Goal: Task Accomplishment & Management: Use online tool/utility

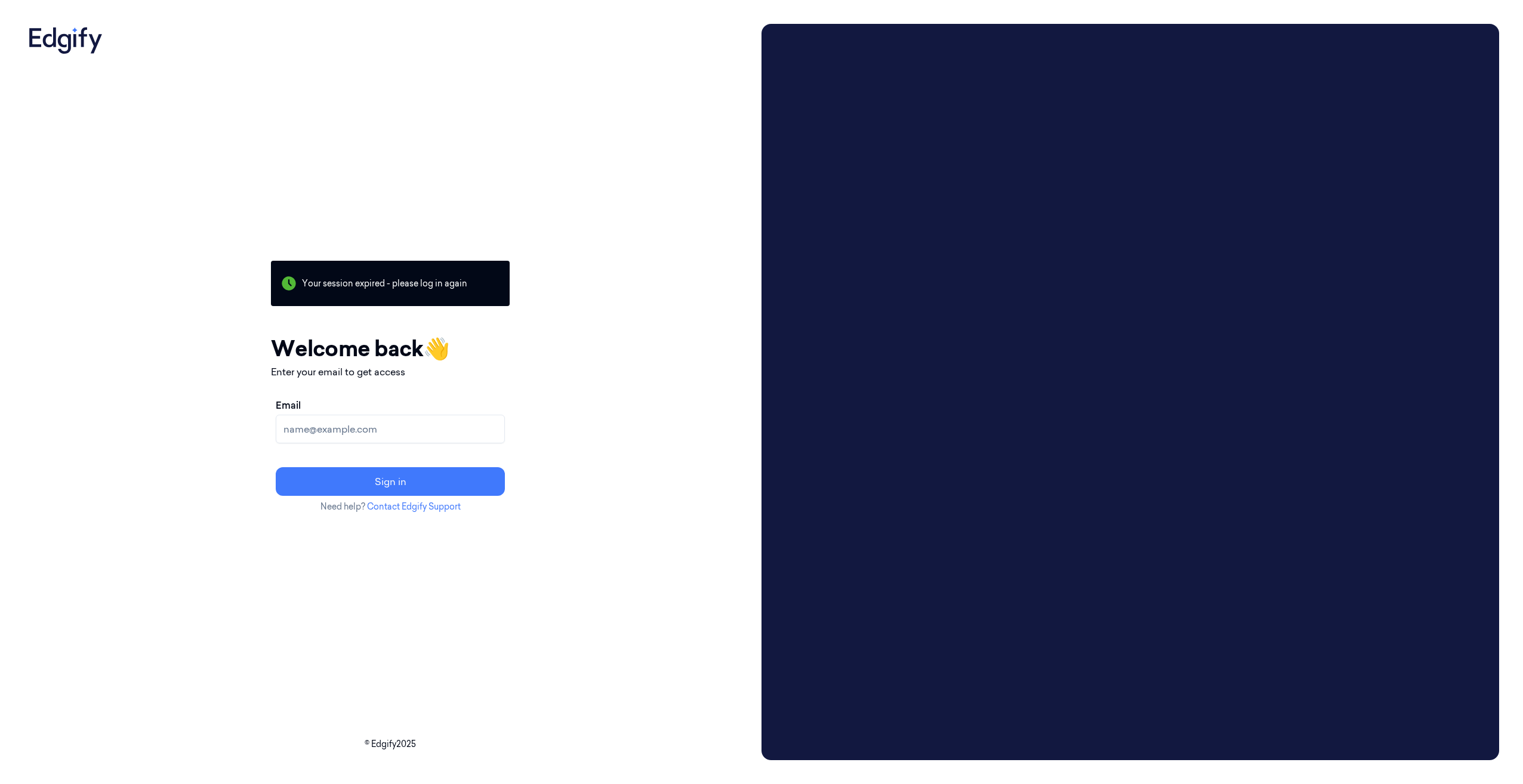
click at [331, 433] on input "Email" at bounding box center [390, 429] width 229 height 29
type input "[PERSON_NAME][EMAIL_ADDRESS][PERSON_NAME][DOMAIN_NAME]"
click at [276, 467] on button "Sign in" at bounding box center [390, 481] width 229 height 29
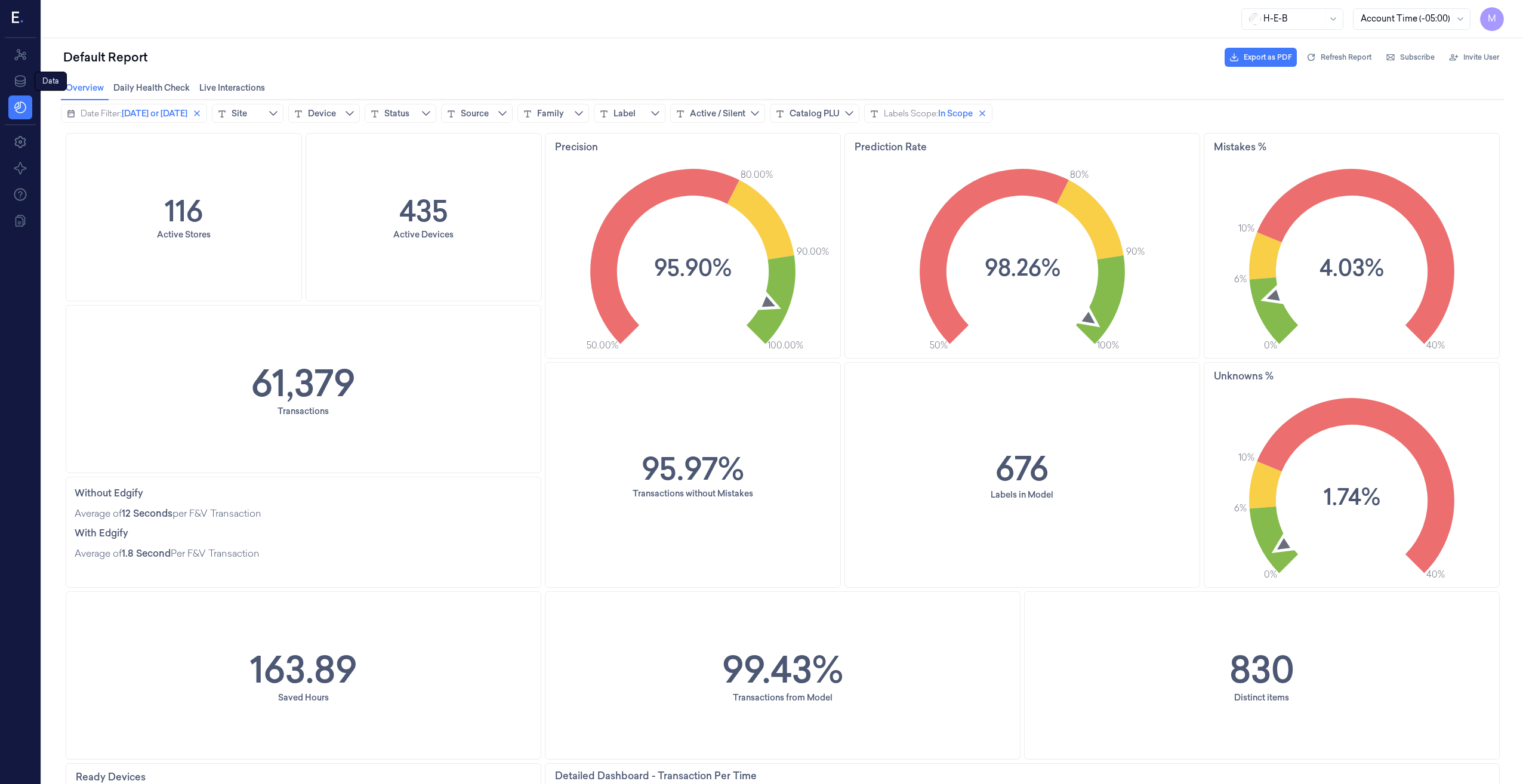
click at [17, 83] on icon at bounding box center [20, 81] width 10 height 12
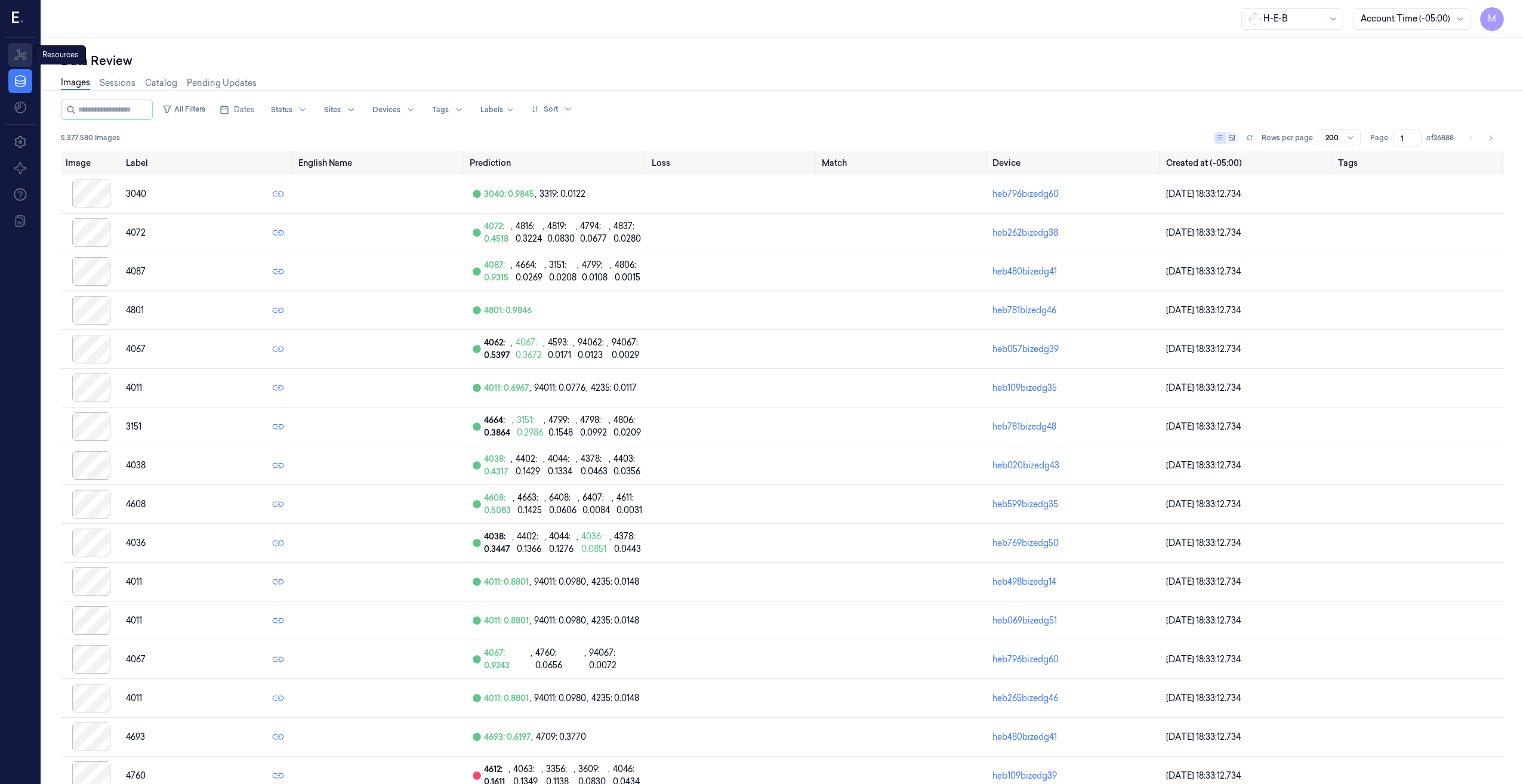
click at [26, 59] on icon at bounding box center [20, 54] width 12 height 11
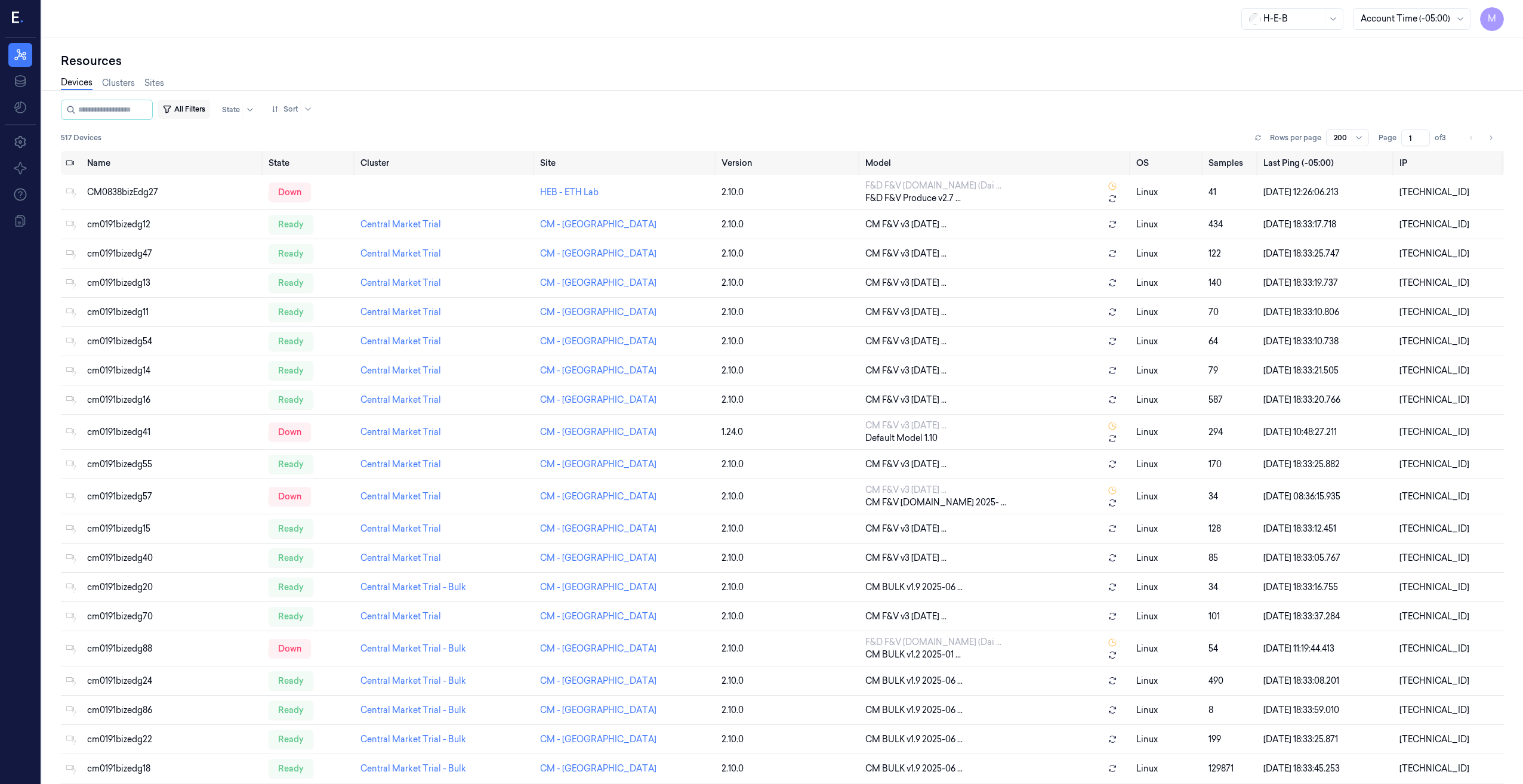
drag, startPoint x: 188, startPoint y: 105, endPoint x: 211, endPoint y: 117, distance: 25.9
click at [188, 105] on button "All Filters" at bounding box center [183, 109] width 53 height 19
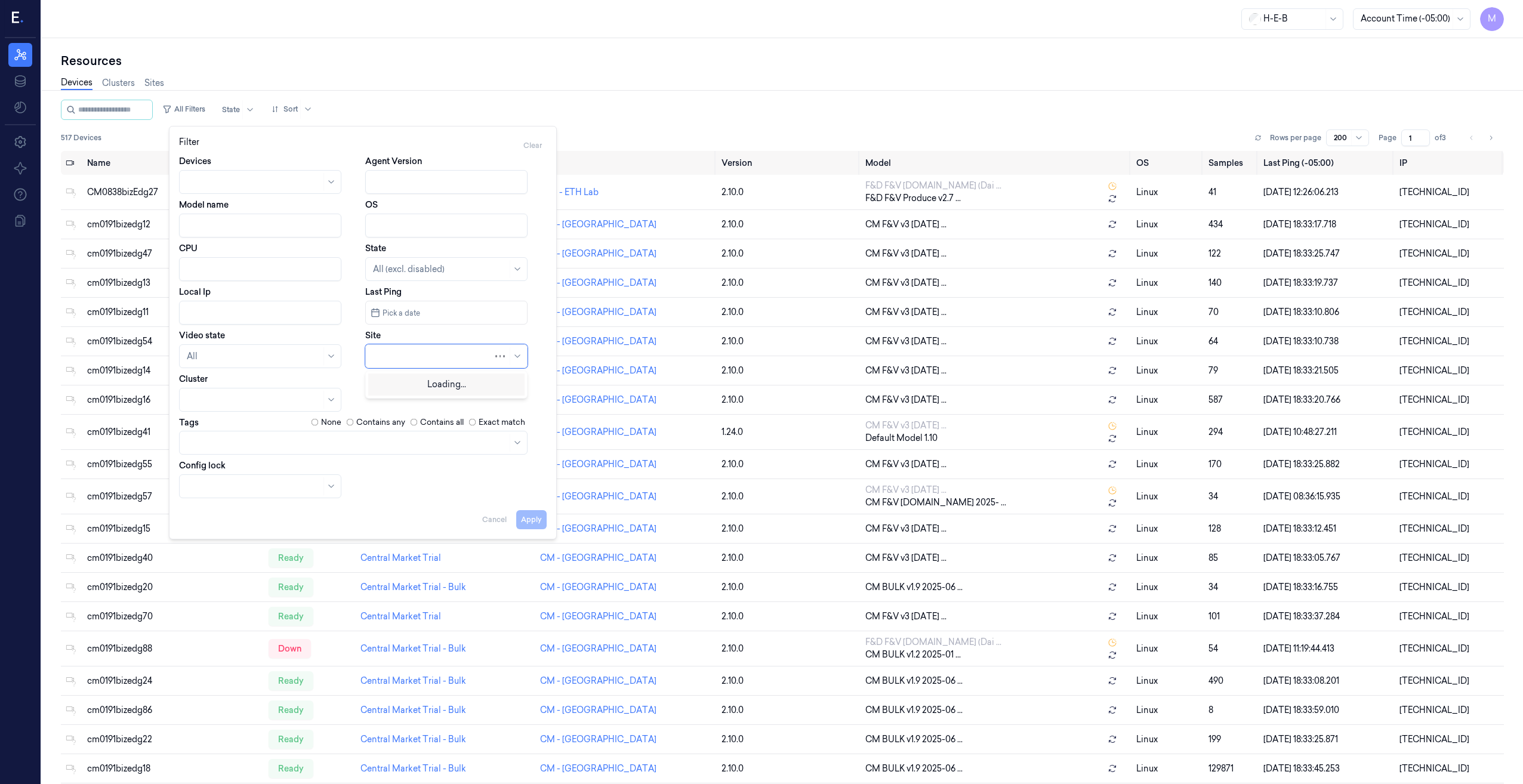
click at [380, 360] on div at bounding box center [433, 356] width 120 height 13
type input "698"
click at [392, 385] on div "HEB 698 - H61 Grant" at bounding box center [413, 383] width 80 height 13
click at [533, 526] on button "Apply" at bounding box center [531, 520] width 30 height 19
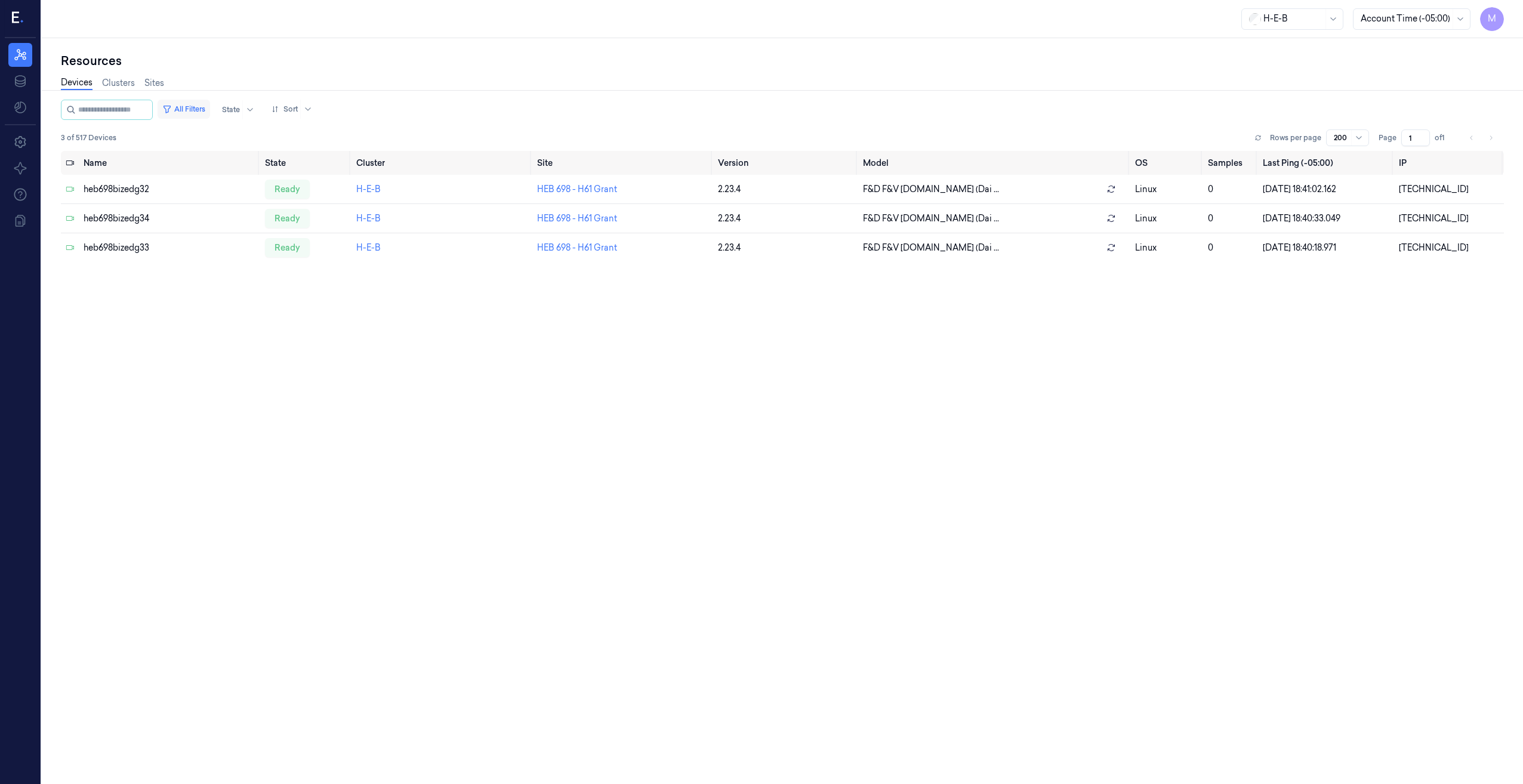
click at [191, 106] on button "All Filters" at bounding box center [183, 109] width 53 height 19
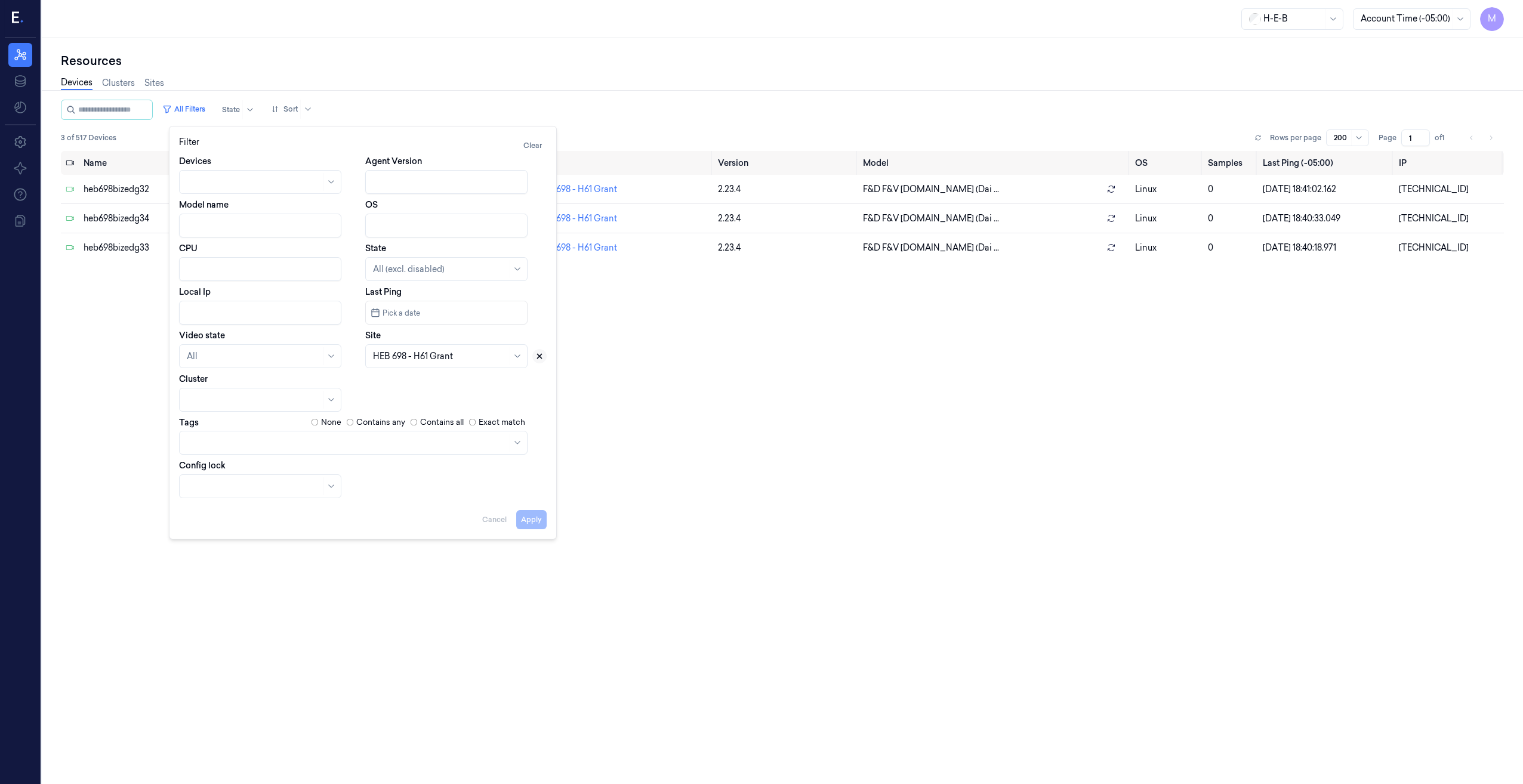
click at [539, 355] on icon at bounding box center [539, 356] width 8 height 8
click at [461, 357] on div at bounding box center [433, 356] width 120 height 13
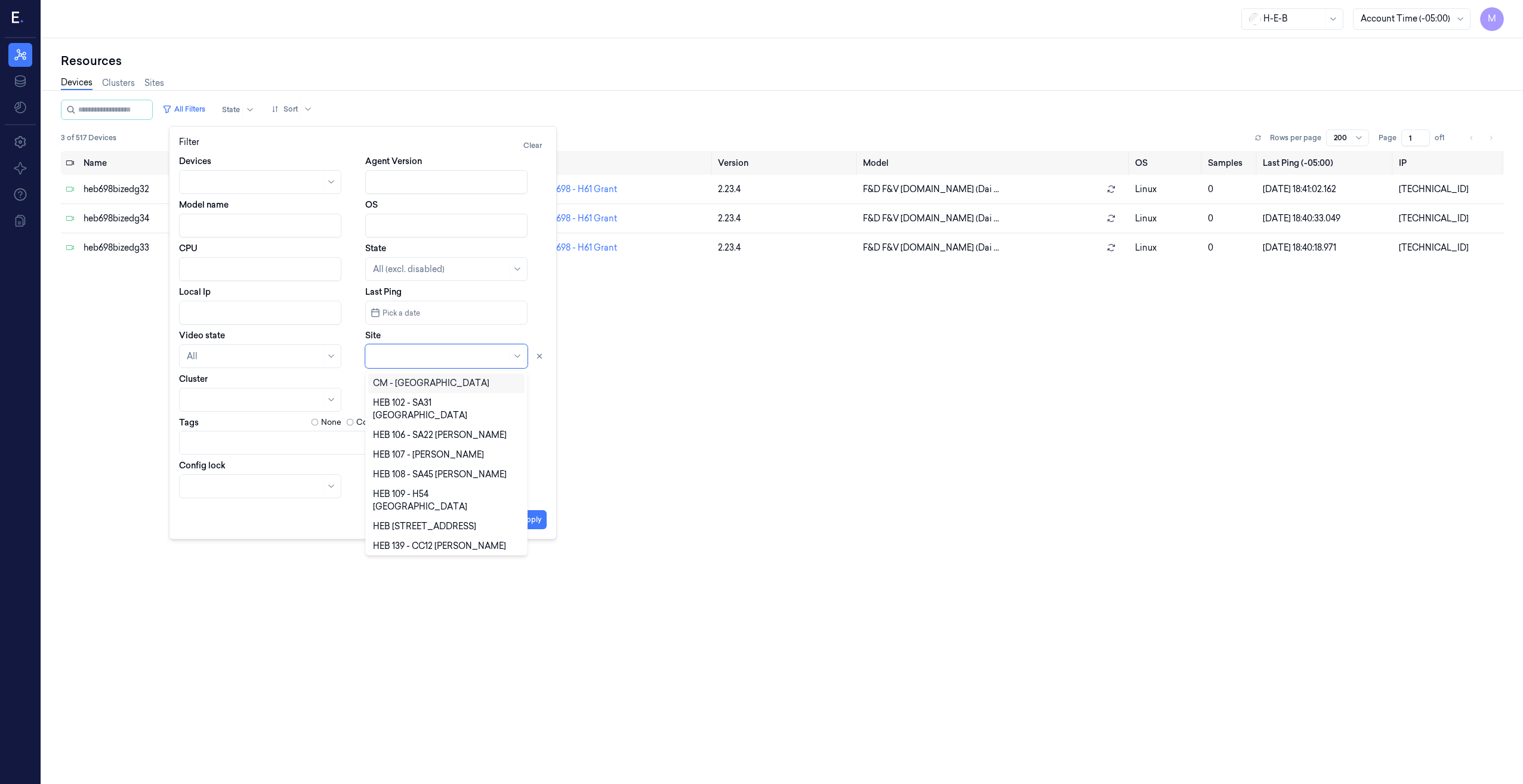
type input "4"
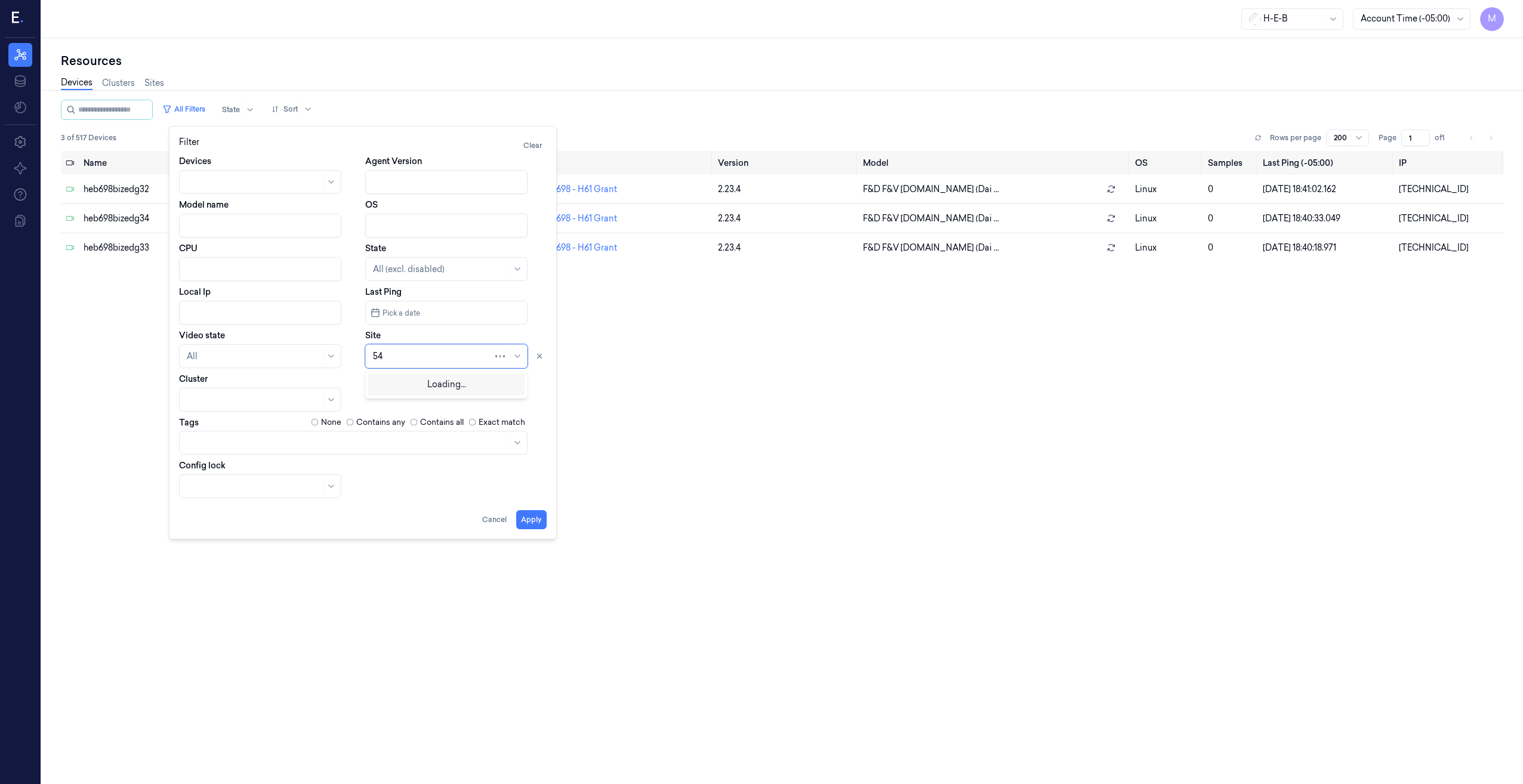
type input "540"
click at [401, 383] on div "HEB 540 - H42 Gulfgate" at bounding box center [420, 383] width 94 height 13
click at [529, 517] on button "Apply" at bounding box center [531, 520] width 30 height 19
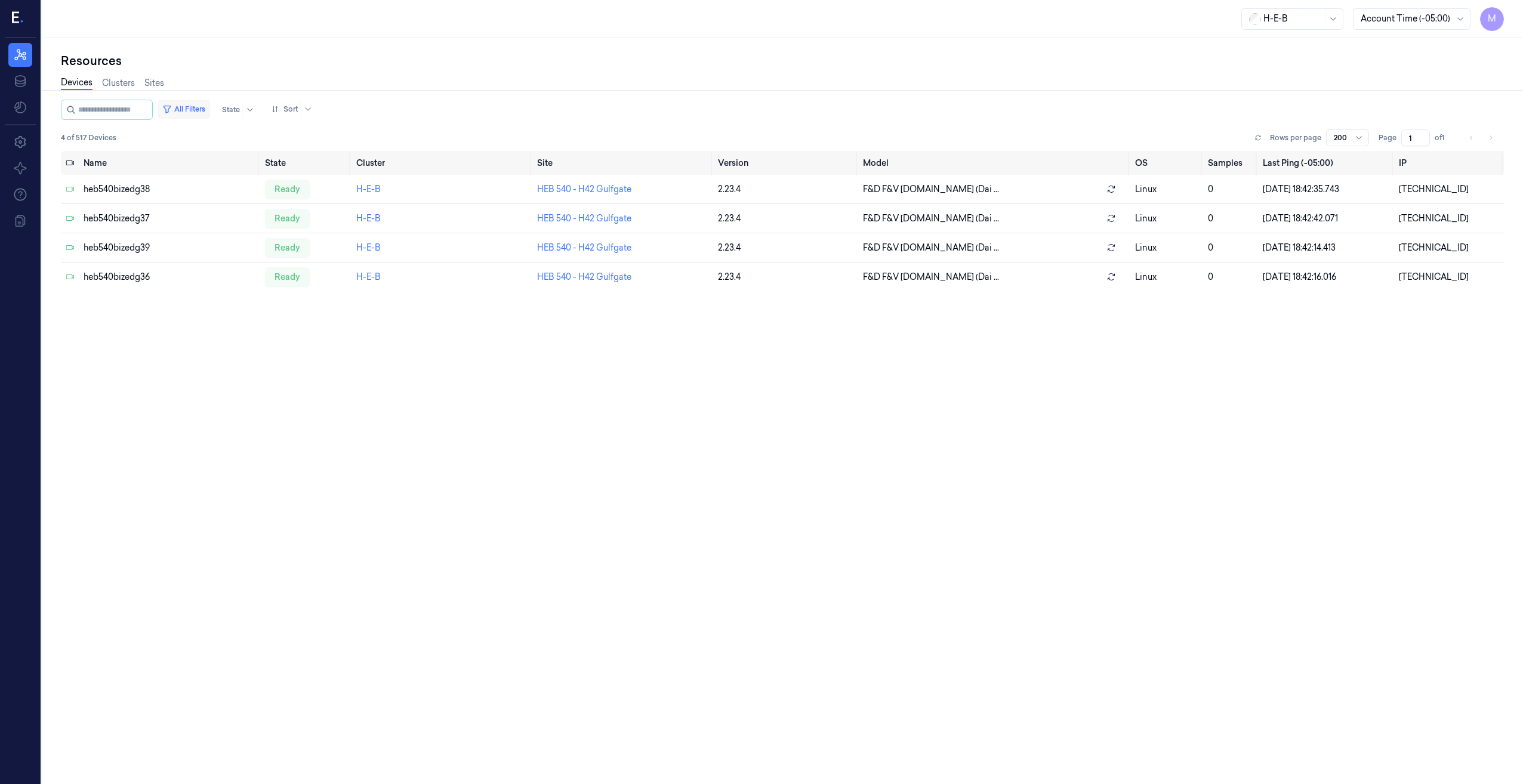
click at [210, 111] on button "All Filters" at bounding box center [183, 109] width 53 height 19
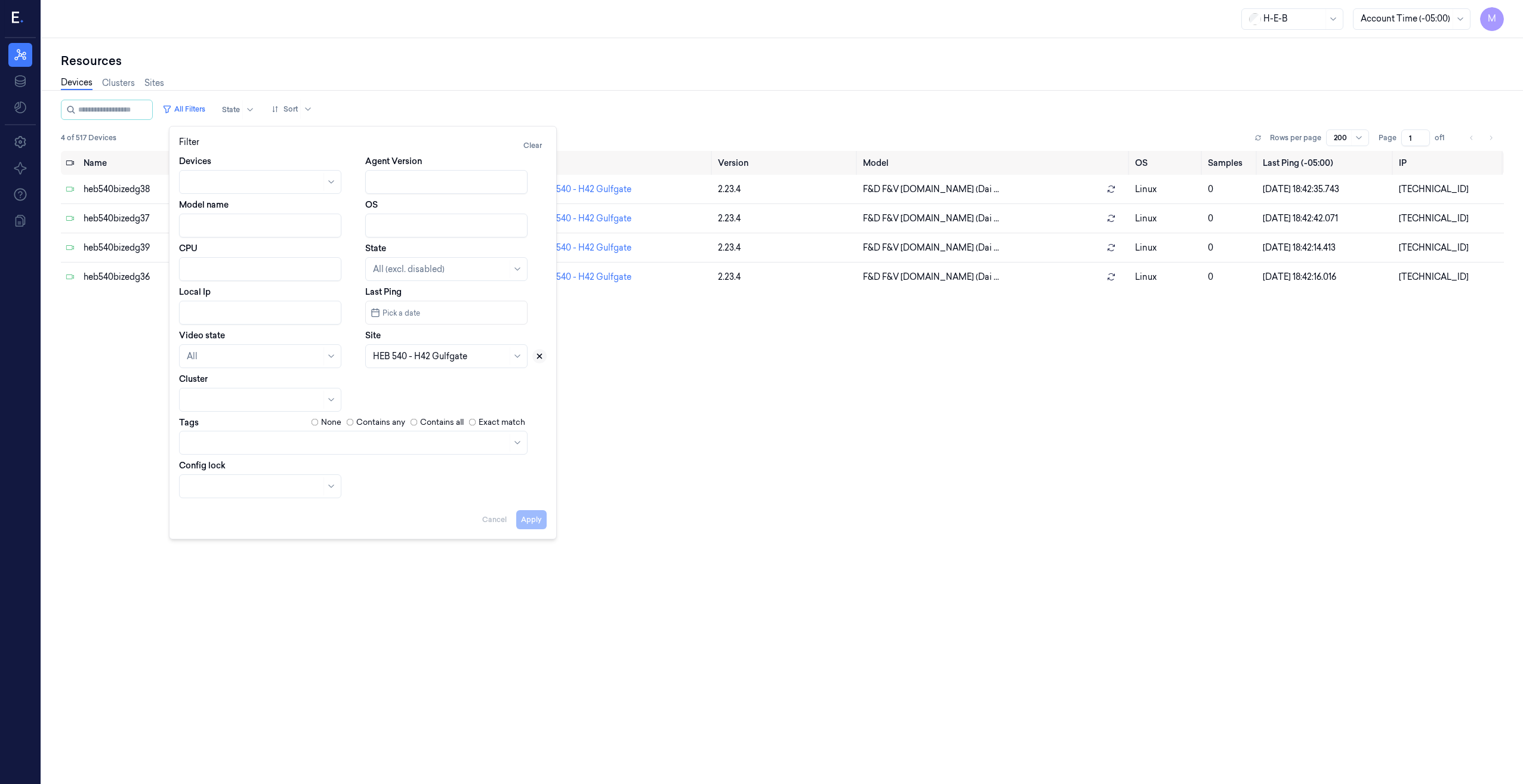
click at [539, 358] on icon at bounding box center [539, 356] width 8 height 8
click at [418, 360] on div at bounding box center [440, 356] width 134 height 13
type input "797"
click at [449, 380] on div "HEB 797 - H69 Hockley" at bounding box center [447, 389] width 147 height 25
click at [533, 523] on button "Apply" at bounding box center [531, 520] width 30 height 19
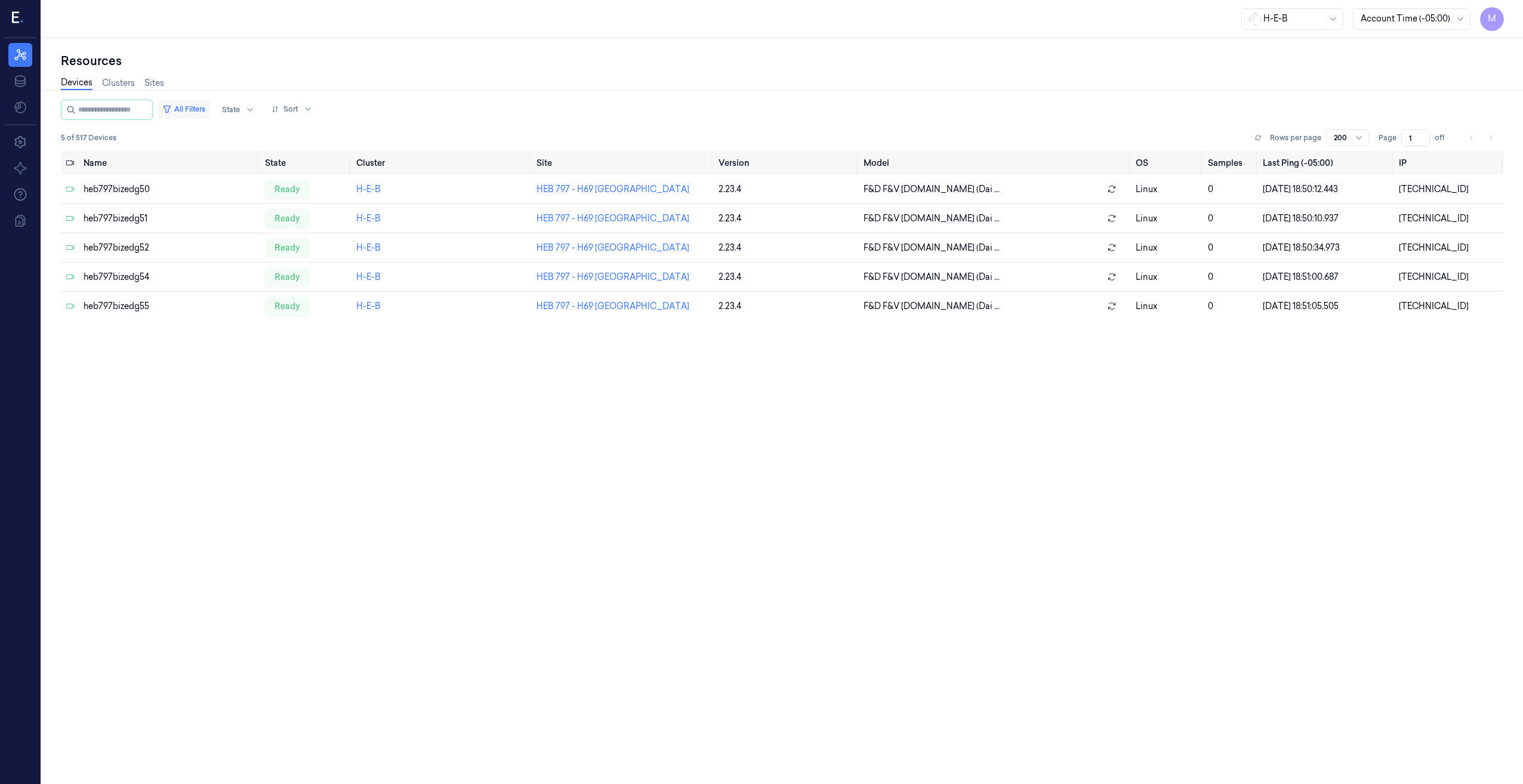
click at [210, 111] on button "All Filters" at bounding box center [183, 109] width 53 height 19
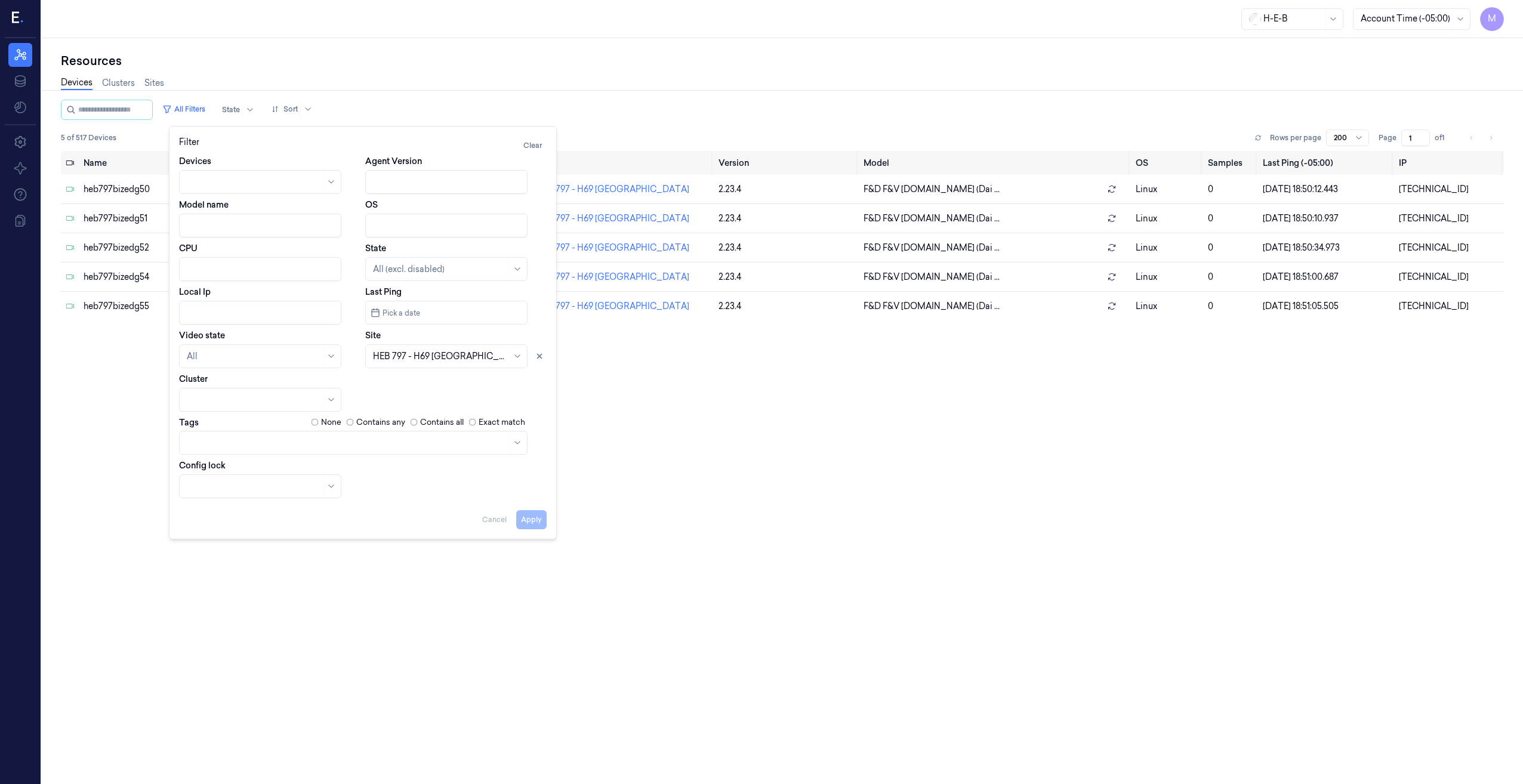
drag, startPoint x: 539, startPoint y: 355, endPoint x: 530, endPoint y: 356, distance: 9.1
click at [539, 355] on icon at bounding box center [539, 356] width 8 height 8
click at [415, 364] on div at bounding box center [433, 356] width 120 height 17
type input "756"
click at [408, 383] on div "HEB 756 - H25 MacGregor" at bounding box center [426, 383] width 105 height 13
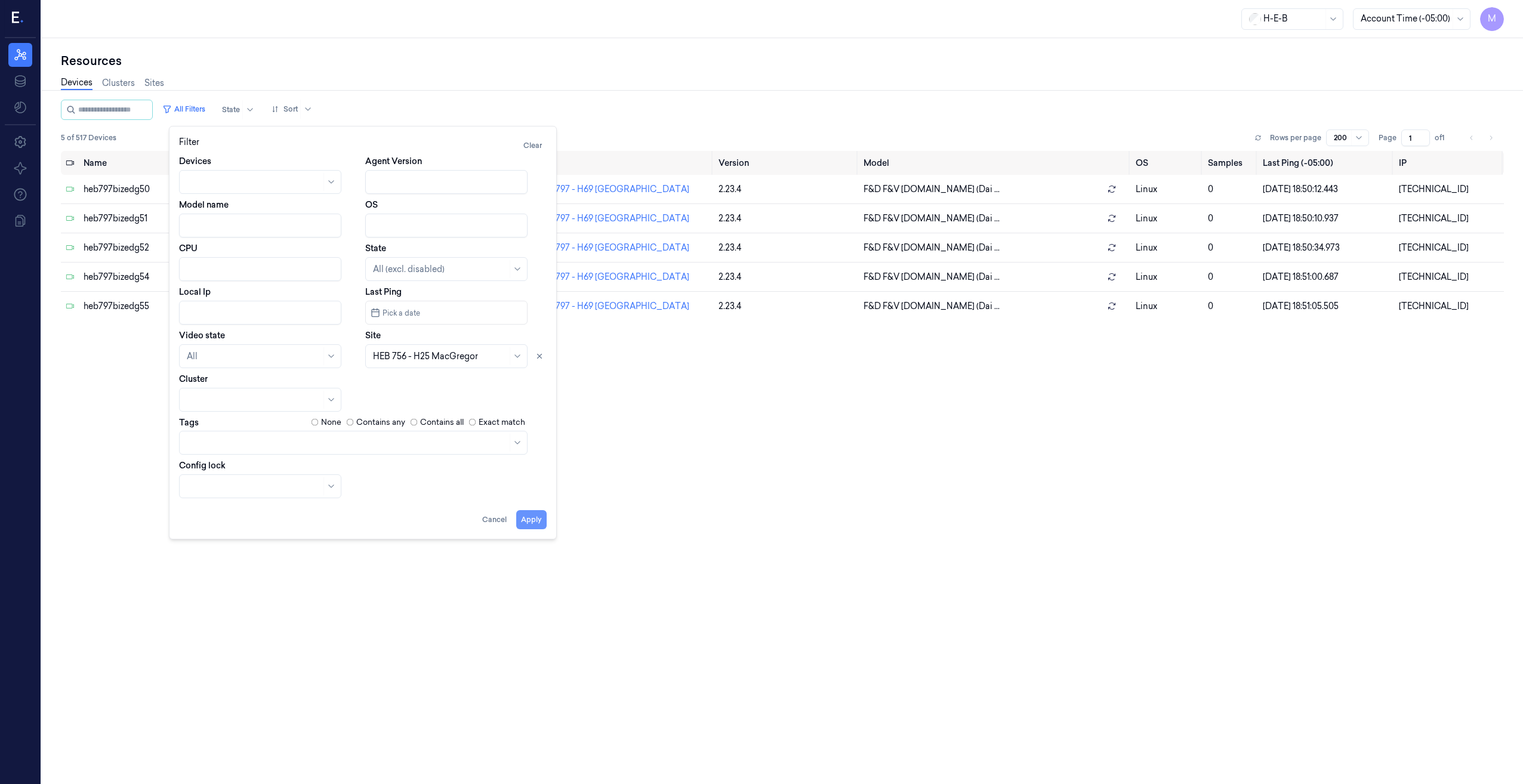
click at [529, 517] on button "Apply" at bounding box center [531, 520] width 30 height 19
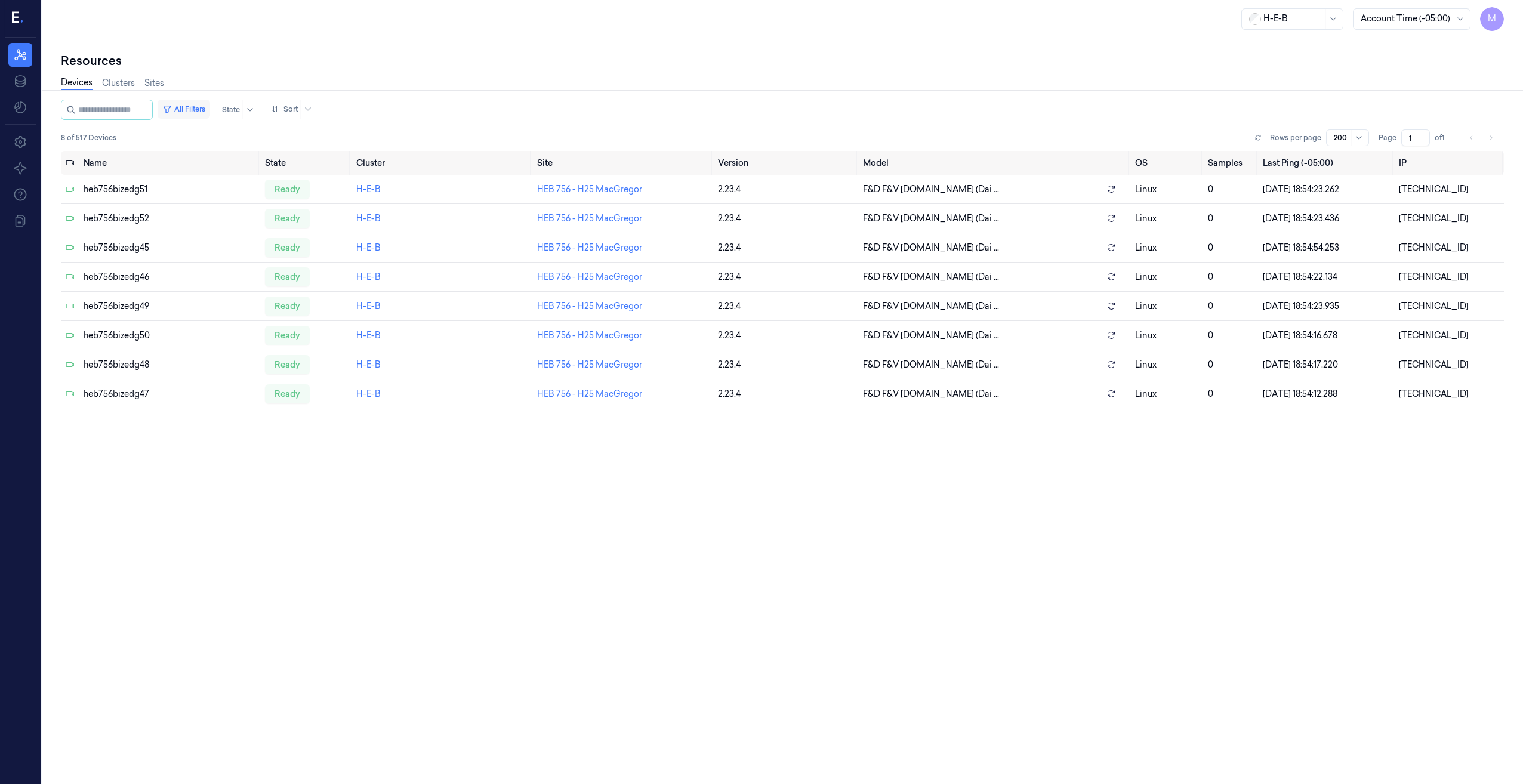
click at [201, 109] on button "All Filters" at bounding box center [183, 109] width 53 height 19
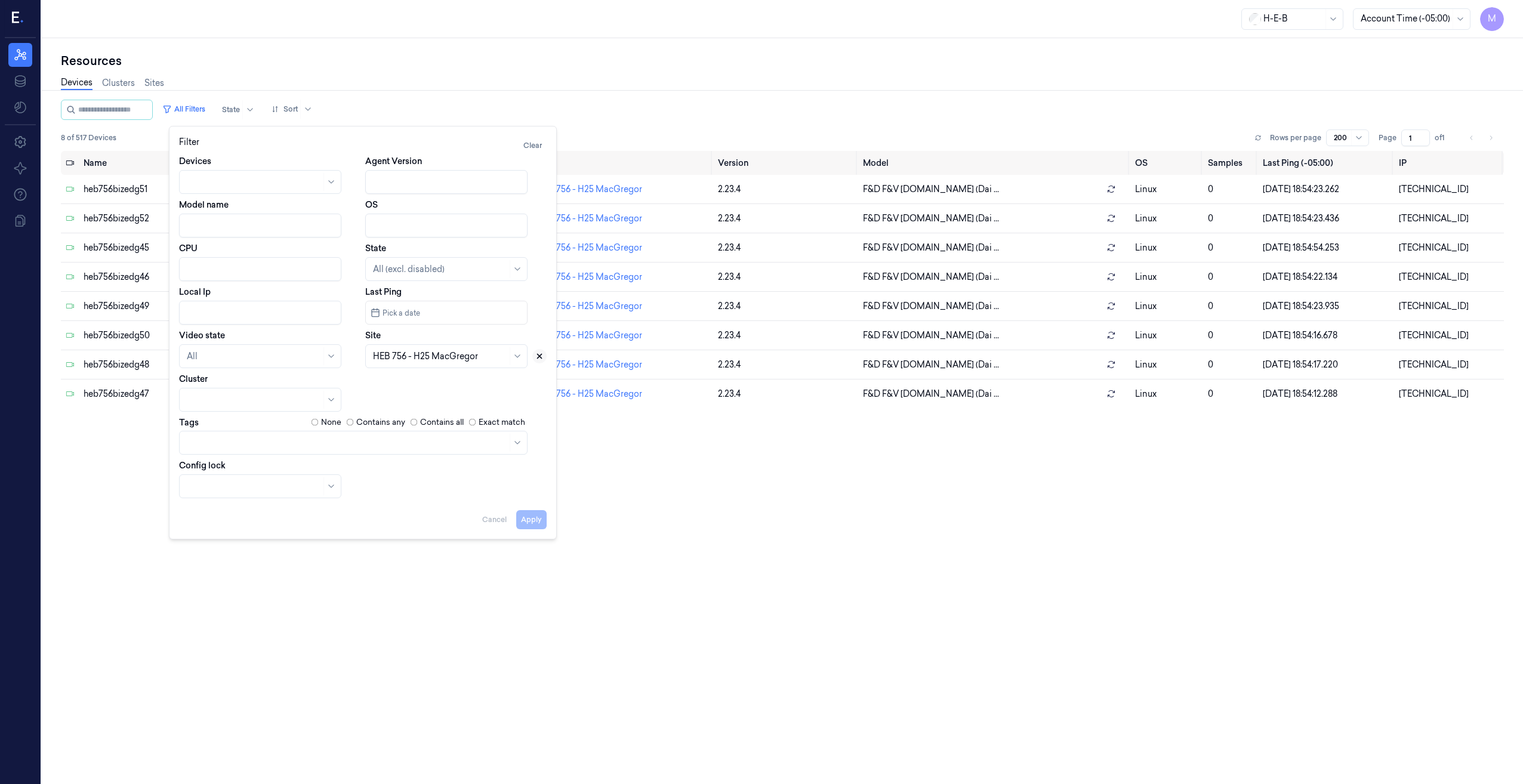
click at [542, 358] on icon at bounding box center [539, 356] width 8 height 8
click at [439, 359] on div at bounding box center [440, 356] width 134 height 13
type input "543"
click at [441, 384] on div "HEB 543 - College Station 01" at bounding box center [445, 383] width 145 height 13
click at [524, 521] on button "Apply" at bounding box center [531, 520] width 30 height 19
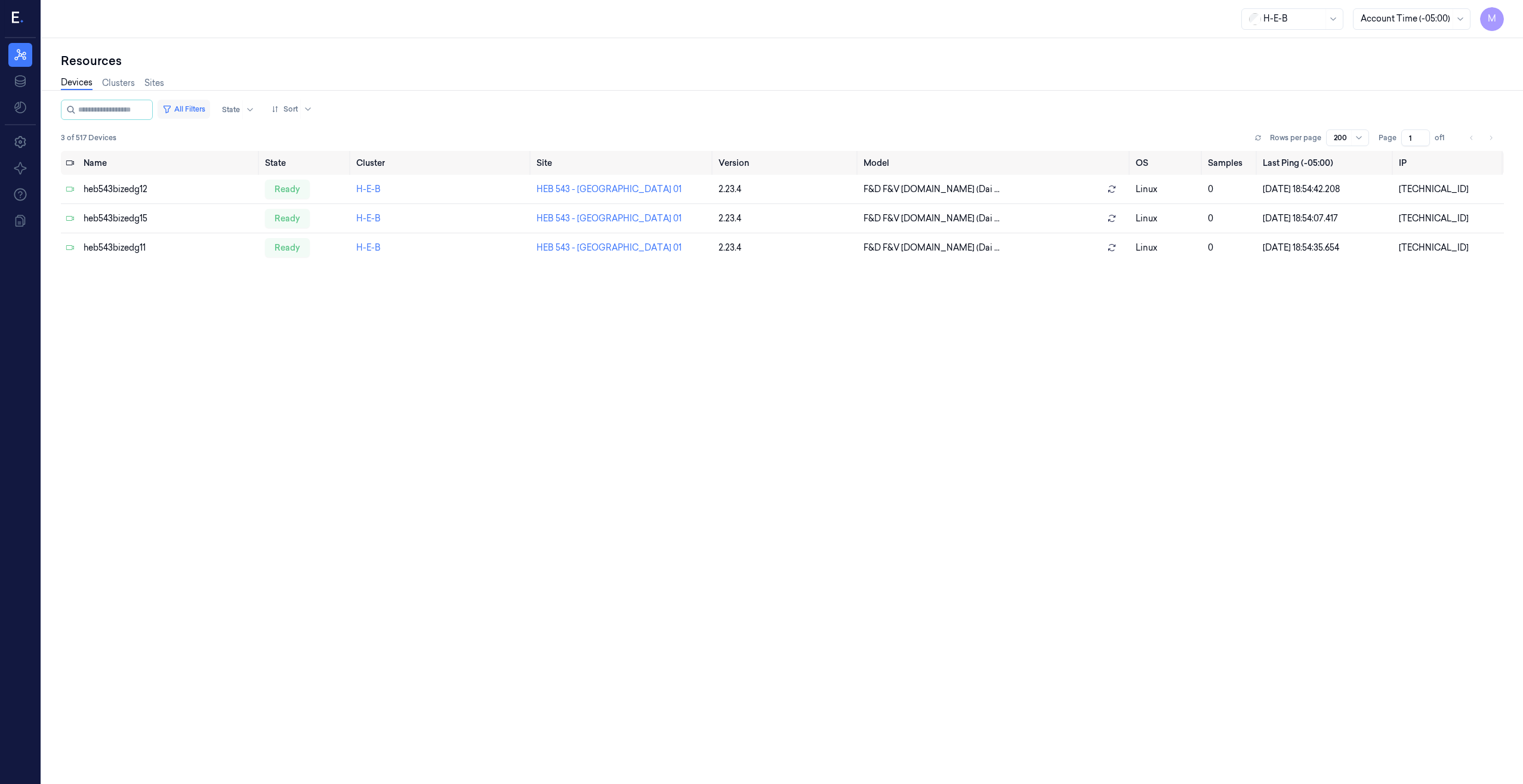
drag, startPoint x: 205, startPoint y: 108, endPoint x: 212, endPoint y: 116, distance: 10.6
click at [205, 108] on button "All Filters" at bounding box center [183, 109] width 53 height 19
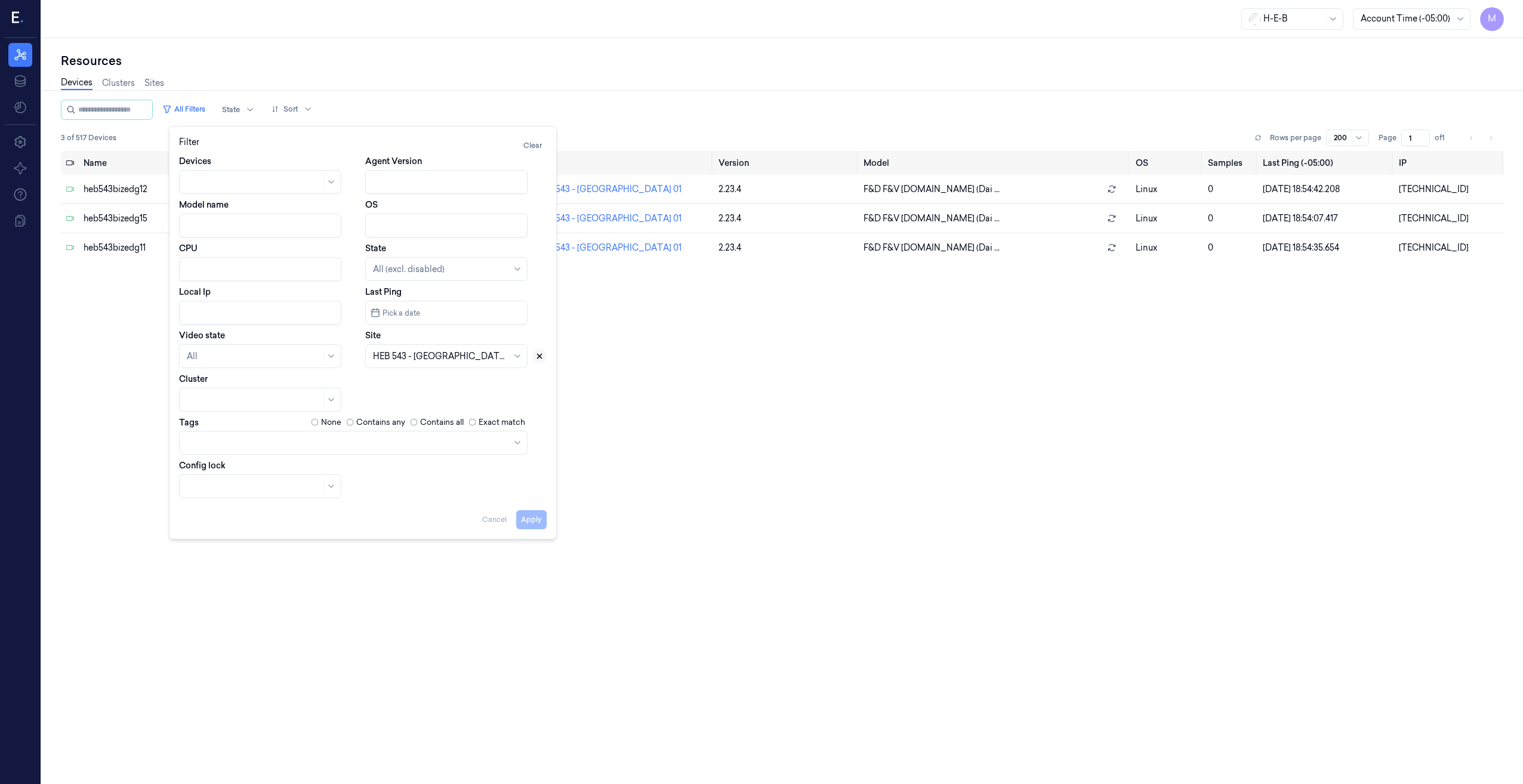
click at [542, 356] on icon at bounding box center [539, 356] width 8 height 8
click at [412, 355] on div at bounding box center [440, 356] width 134 height 13
type input "544"
click at [430, 383] on div "HEB 544 - Bryan 03" at bounding box center [435, 383] width 124 height 13
click at [533, 507] on div "Apply Cancel" at bounding box center [363, 515] width 368 height 29
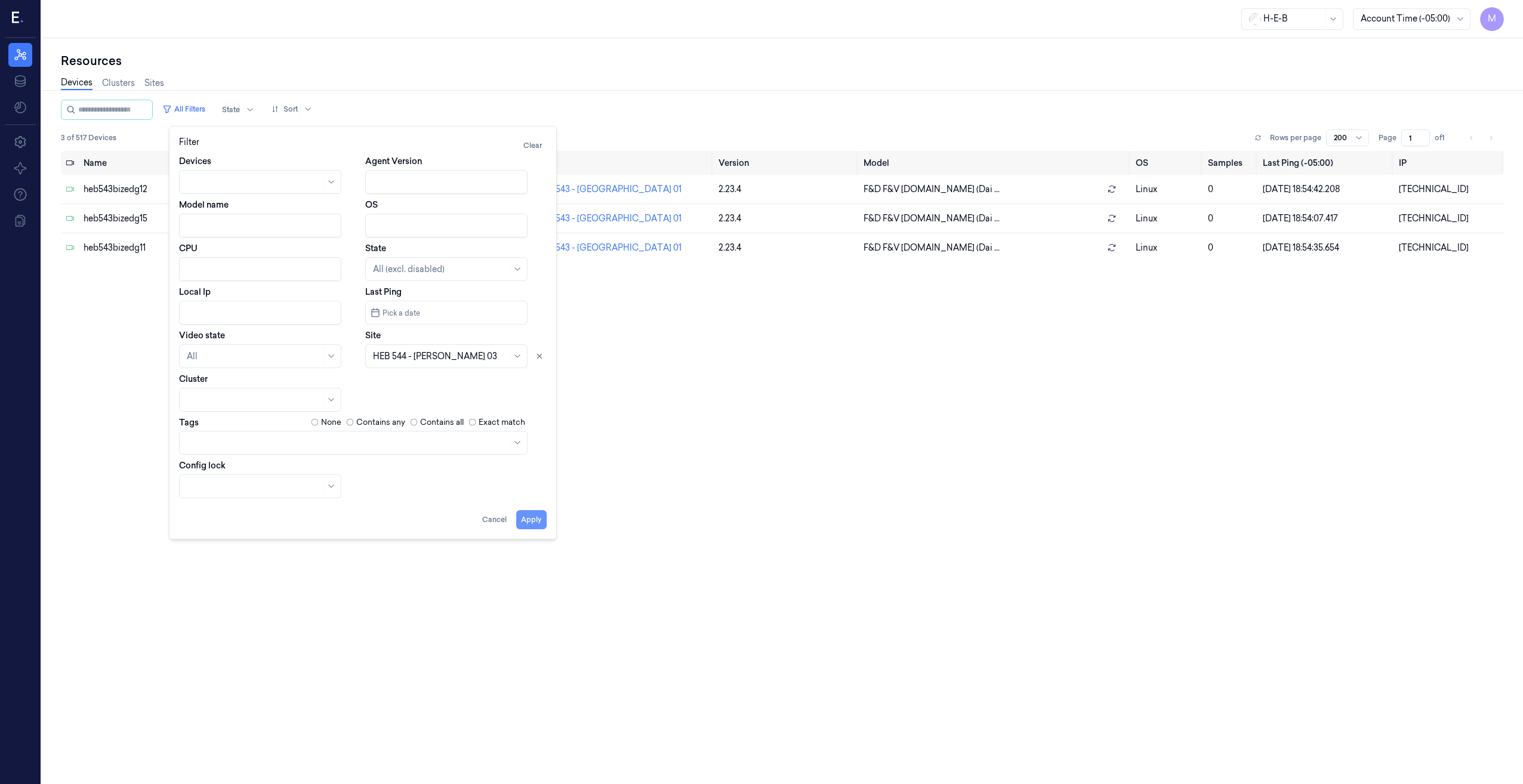
click at [530, 514] on button "Apply" at bounding box center [531, 520] width 30 height 19
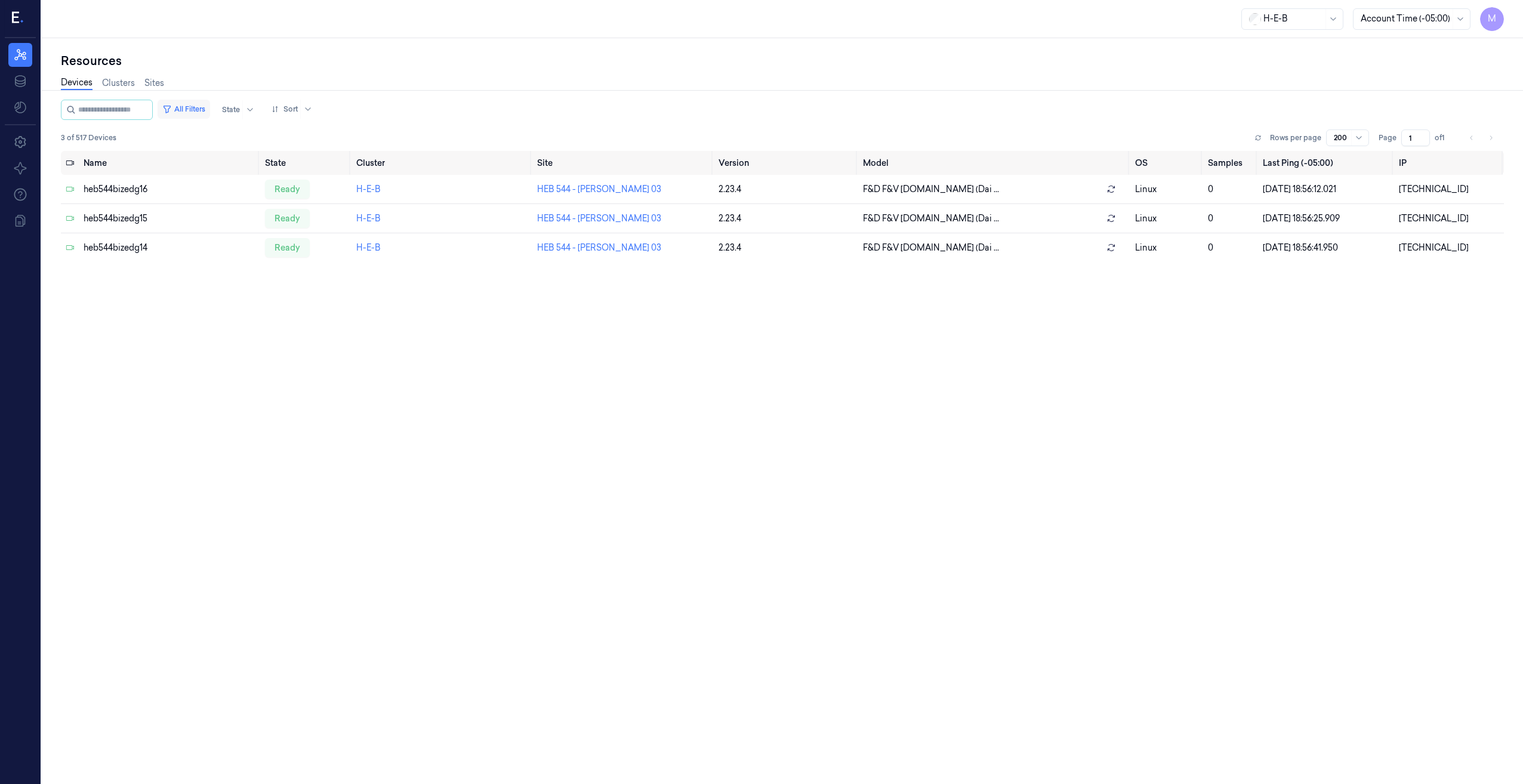
click at [203, 107] on button "All Filters" at bounding box center [183, 109] width 53 height 19
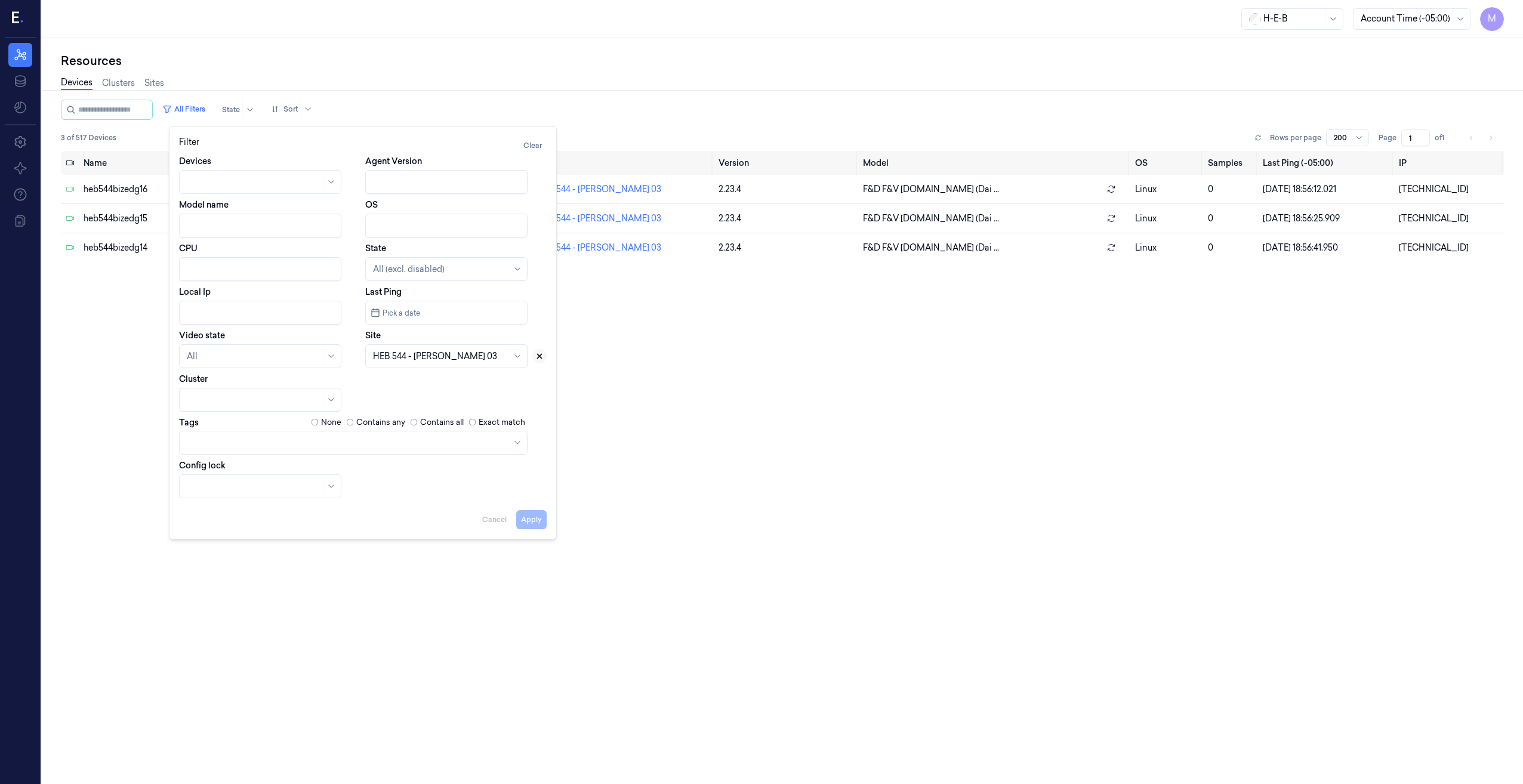
click at [539, 352] on icon at bounding box center [539, 356] width 8 height 8
click at [402, 353] on div at bounding box center [440, 356] width 134 height 13
type input "553"
click at [401, 385] on div "HEB 553 - H41 Bearcreek" at bounding box center [421, 383] width 97 height 13
click at [527, 511] on button "Apply" at bounding box center [531, 520] width 30 height 19
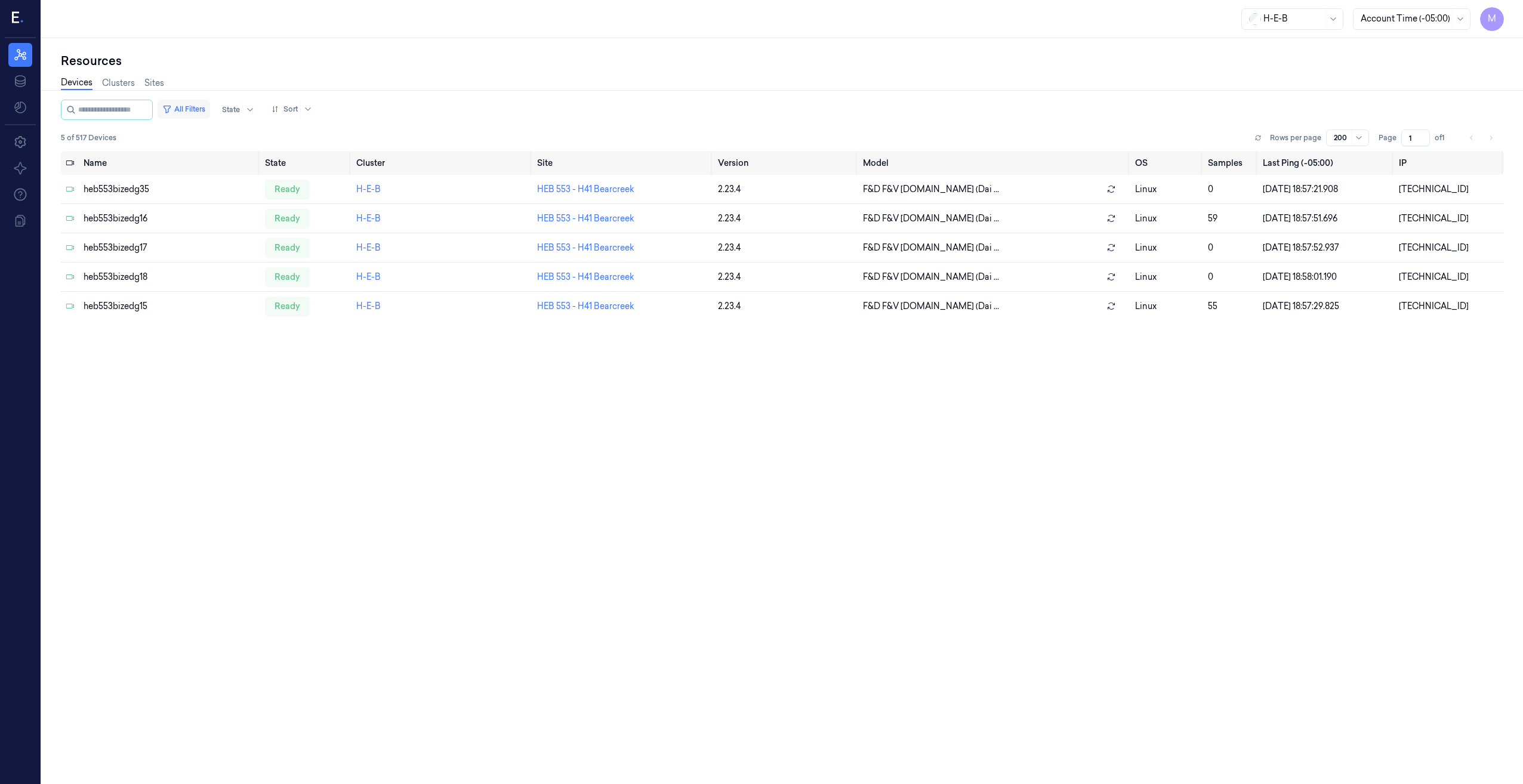
click at [208, 108] on button "All Filters" at bounding box center [183, 109] width 53 height 19
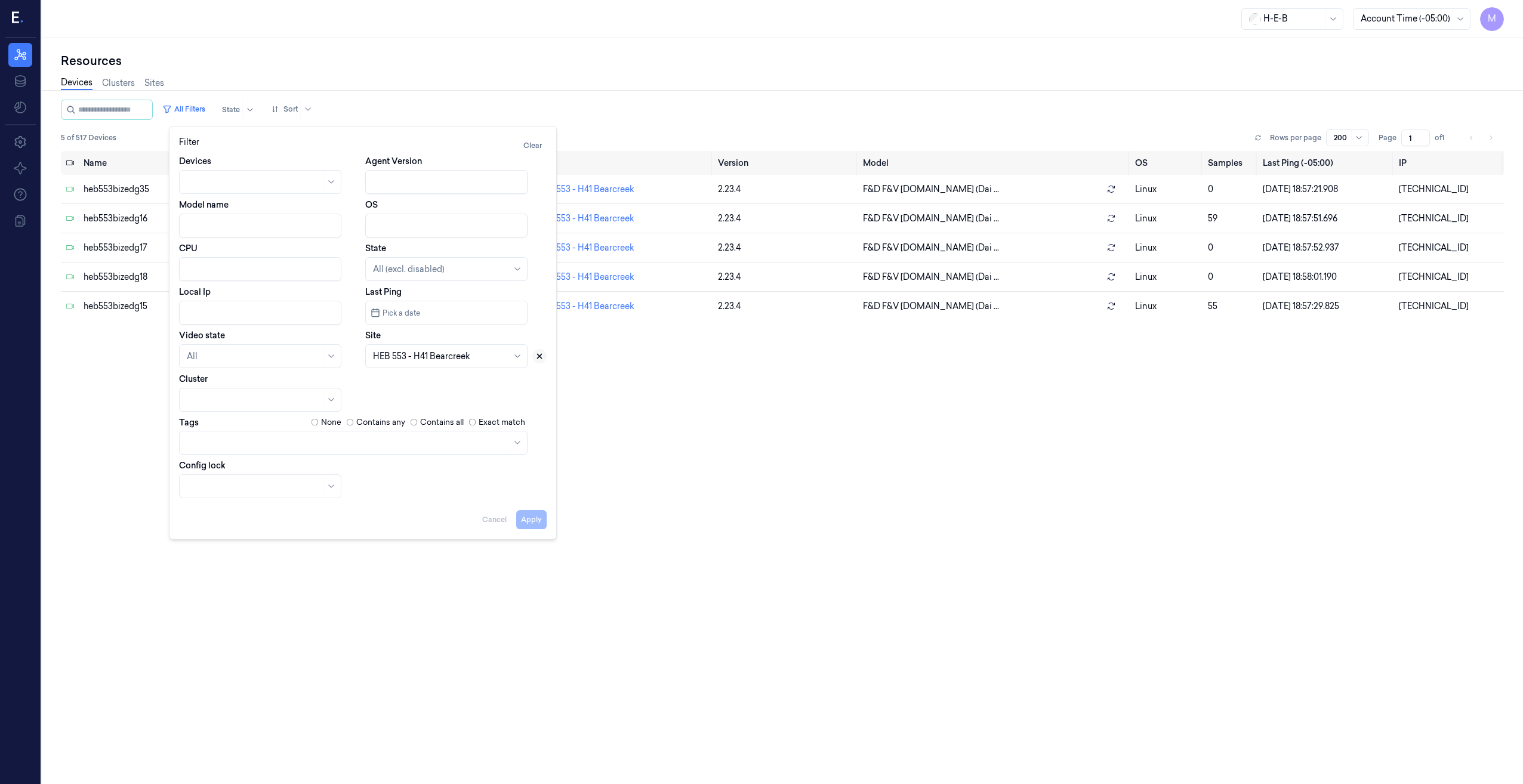
click at [539, 355] on icon at bounding box center [539, 356] width 8 height 8
click at [418, 361] on div at bounding box center [440, 356] width 134 height 13
type input "574"
click at [411, 384] on div "HEB 574 - Tomball" at bounding box center [410, 383] width 75 height 13
click at [526, 516] on button "Apply" at bounding box center [531, 520] width 30 height 19
